Goal: Check status: Check status

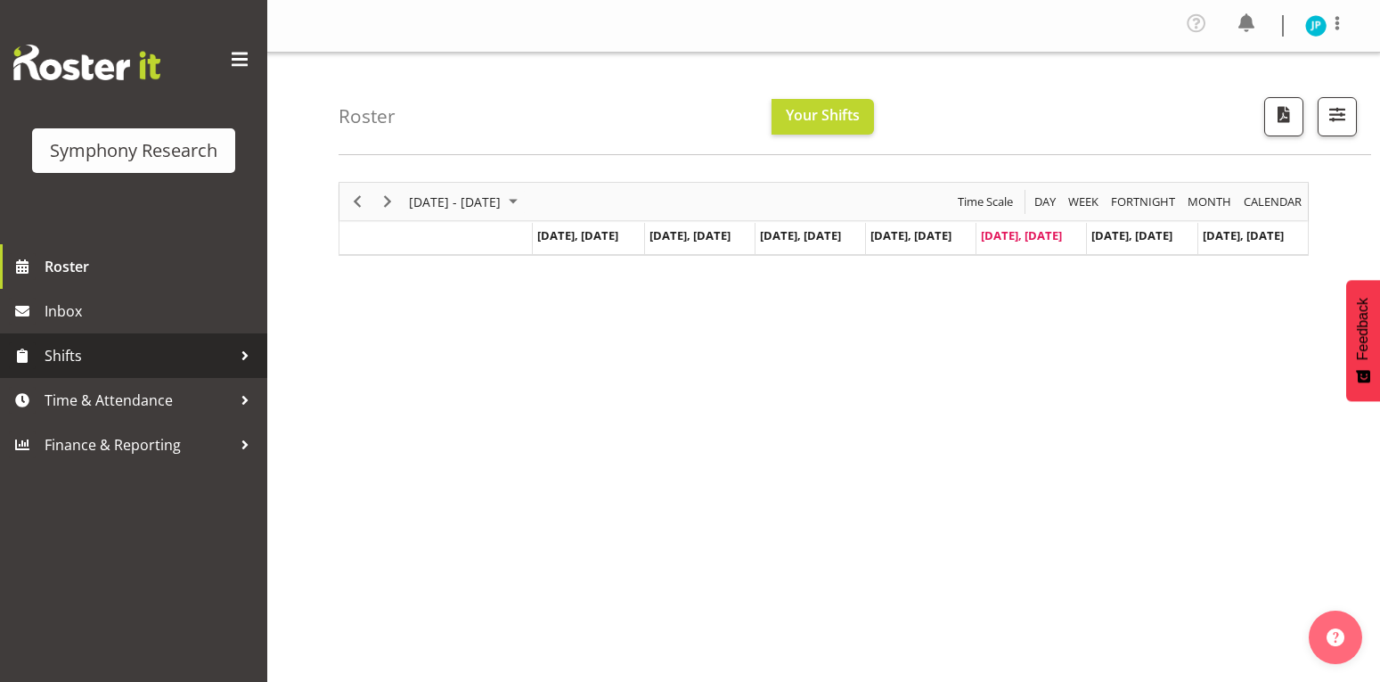
click at [125, 354] on span "Shifts" at bounding box center [138, 355] width 187 height 27
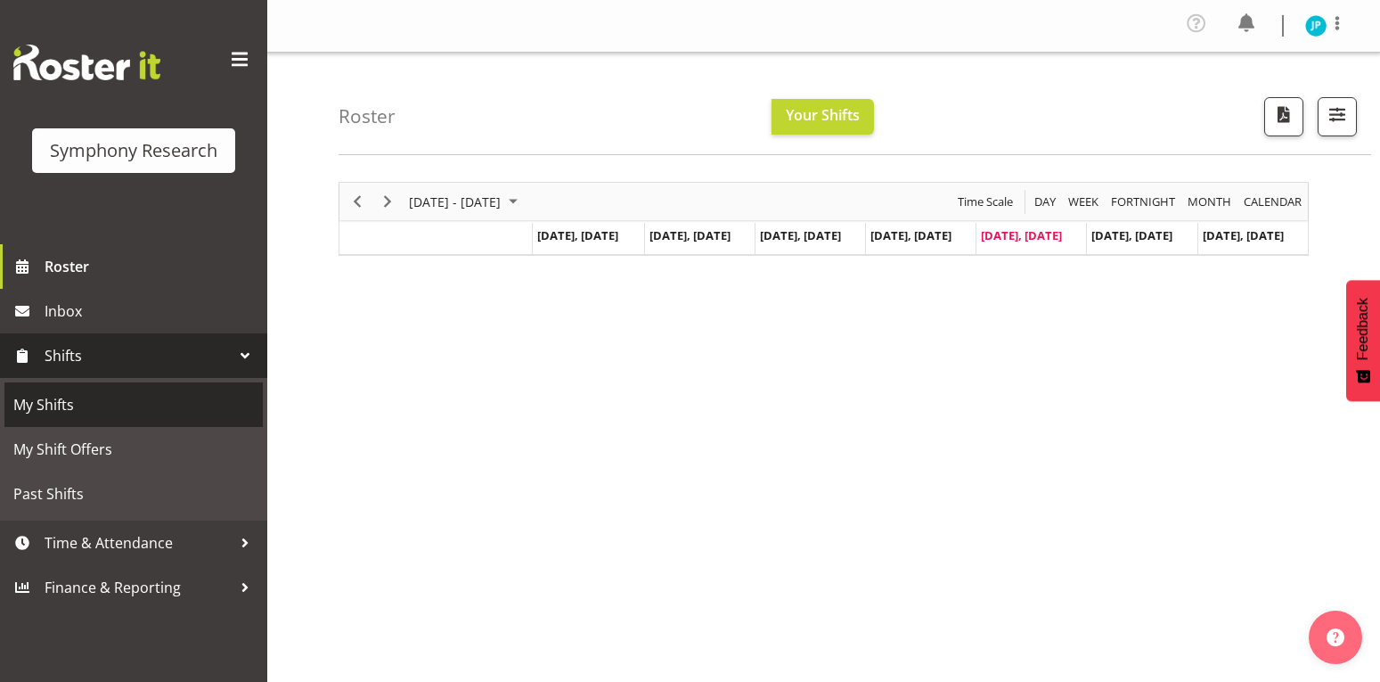
click at [103, 402] on span "My Shifts" at bounding box center [133, 404] width 241 height 27
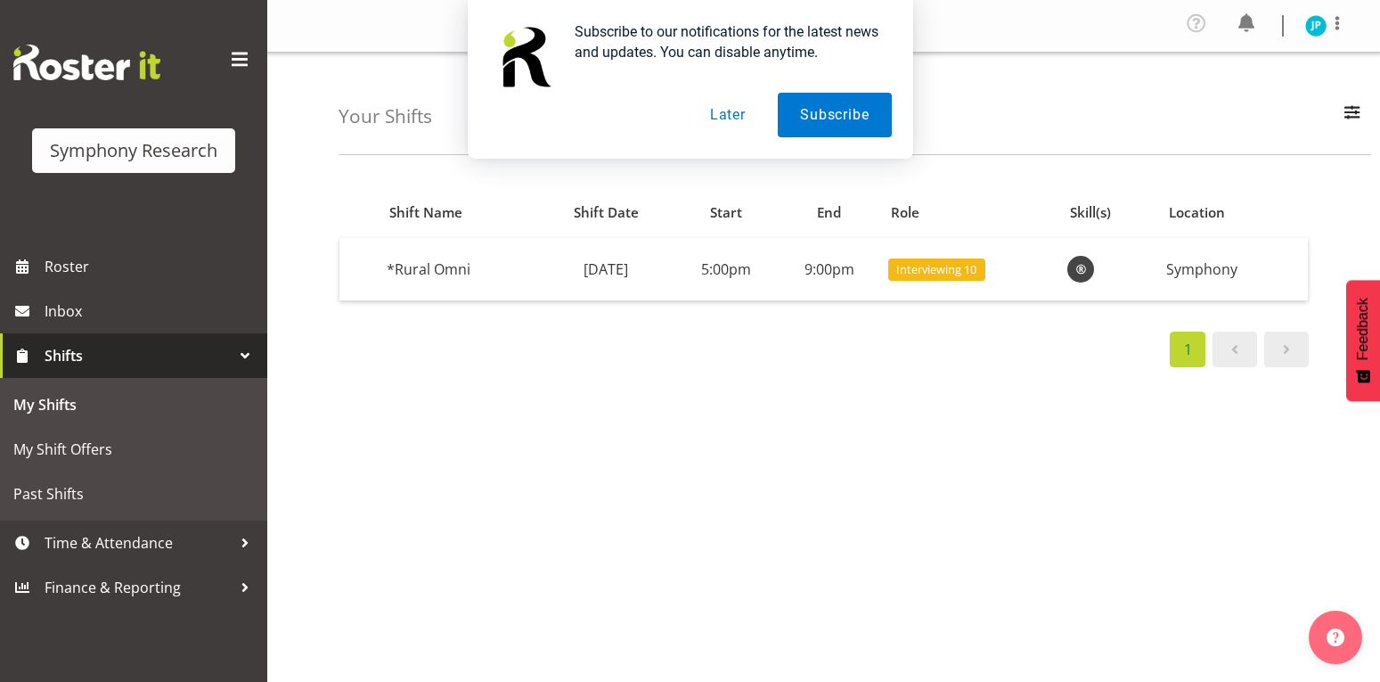
click at [737, 114] on button "Later" at bounding box center [728, 115] width 80 height 45
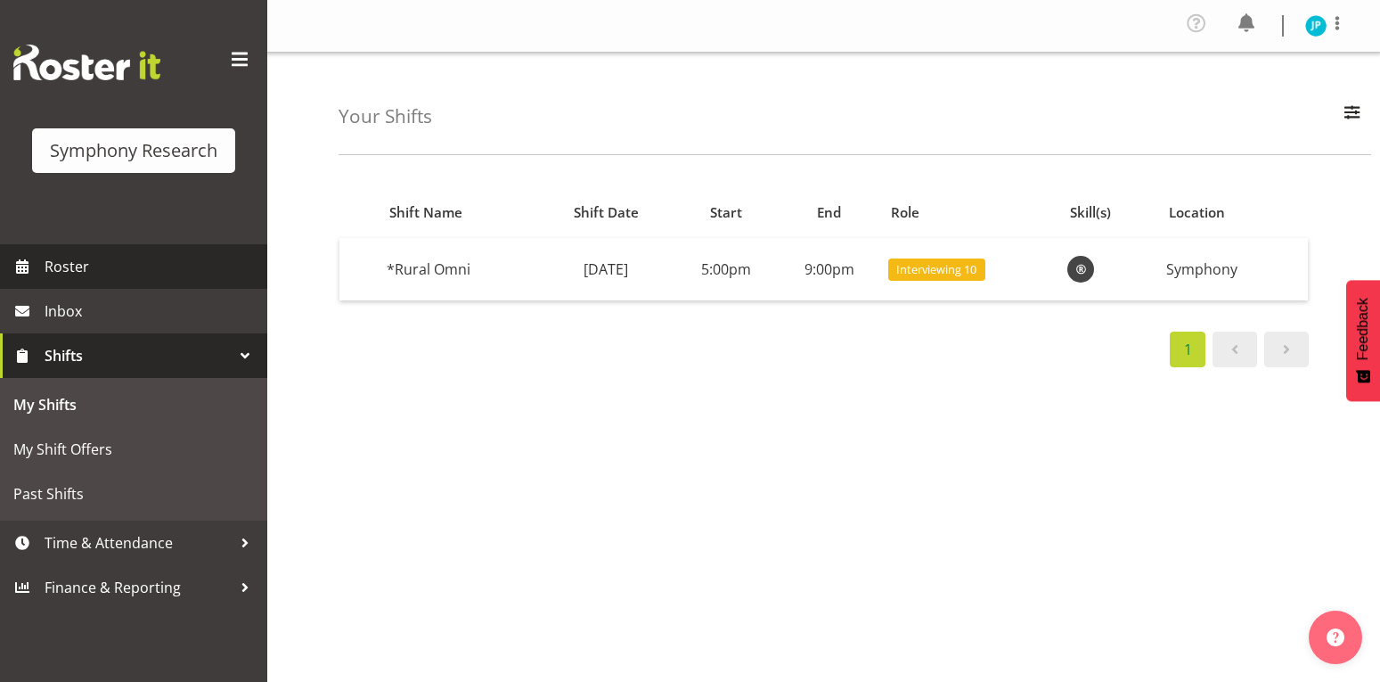
click at [104, 274] on span "Roster" at bounding box center [152, 266] width 214 height 27
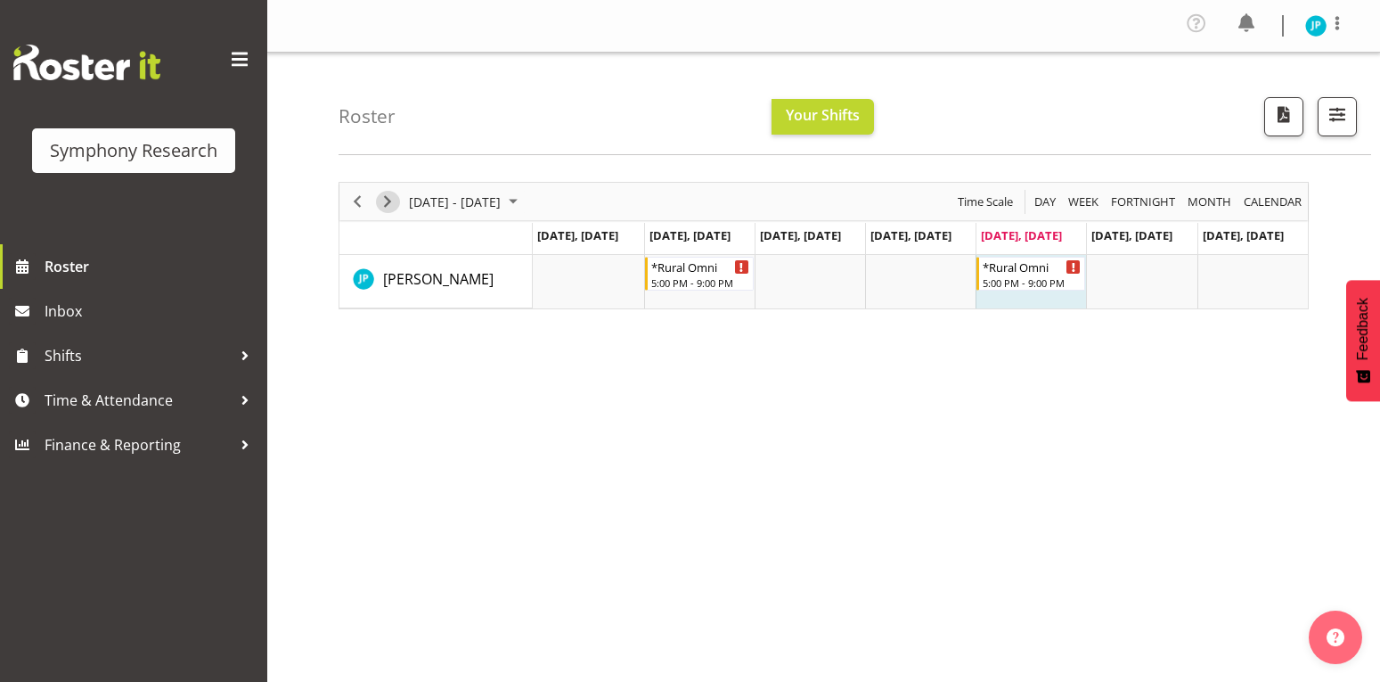
click at [387, 199] on span "Next" at bounding box center [387, 202] width 21 height 22
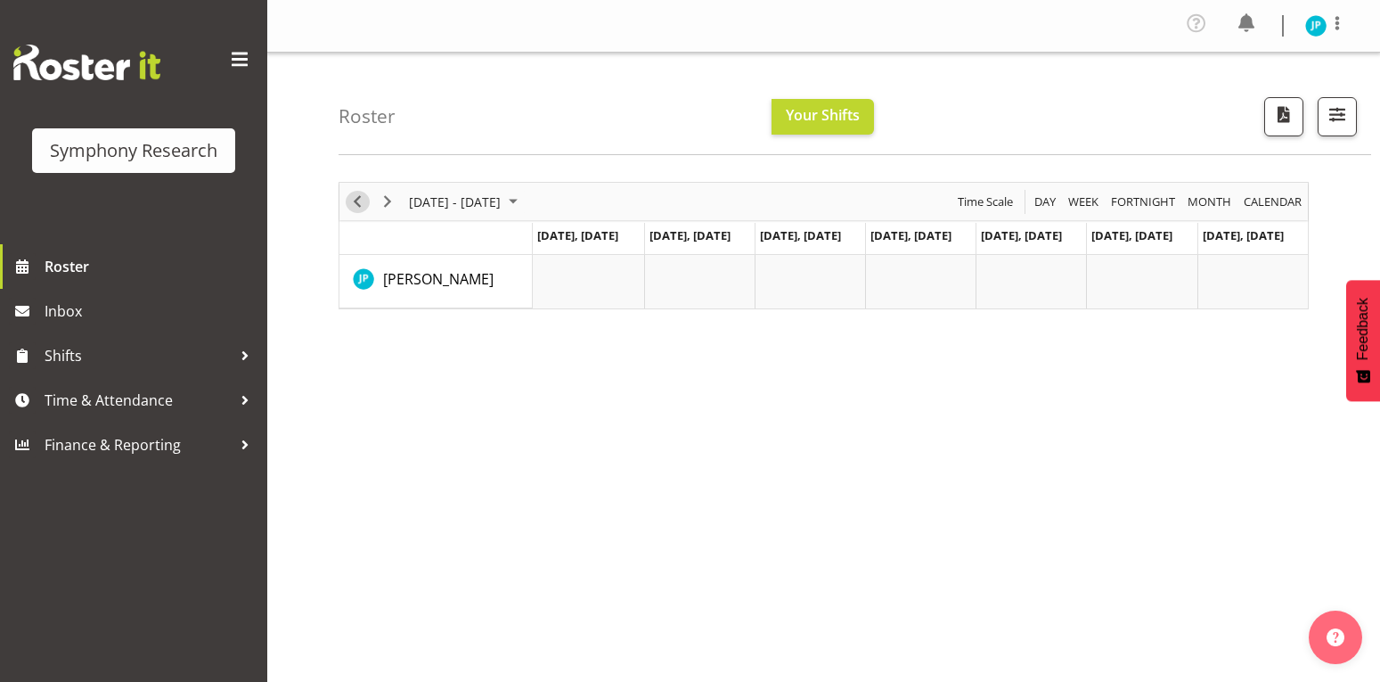
click at [354, 197] on span "Previous" at bounding box center [357, 202] width 21 height 22
